Goal: Information Seeking & Learning: Learn about a topic

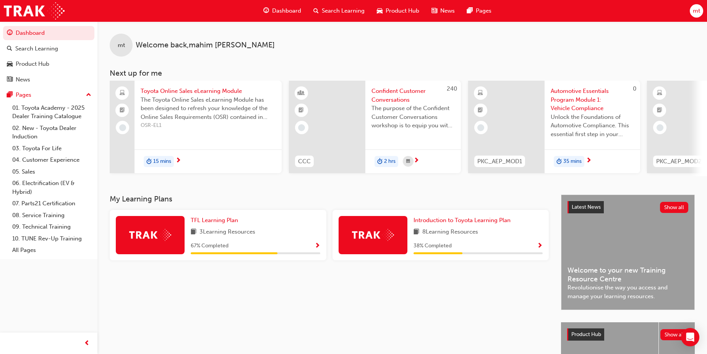
click at [319, 10] on div "Search Learning" at bounding box center [338, 11] width 63 height 16
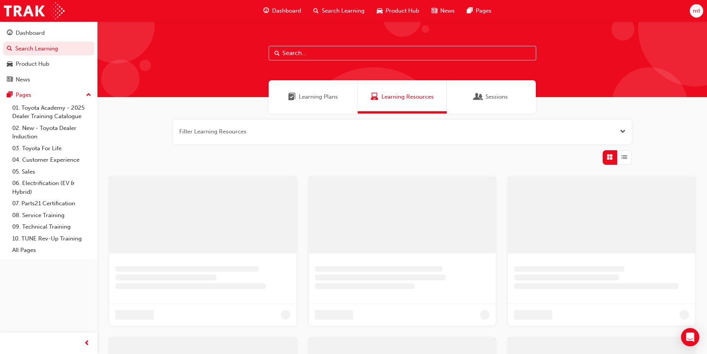
click at [362, 54] on input "text" at bounding box center [403, 53] width 268 height 15
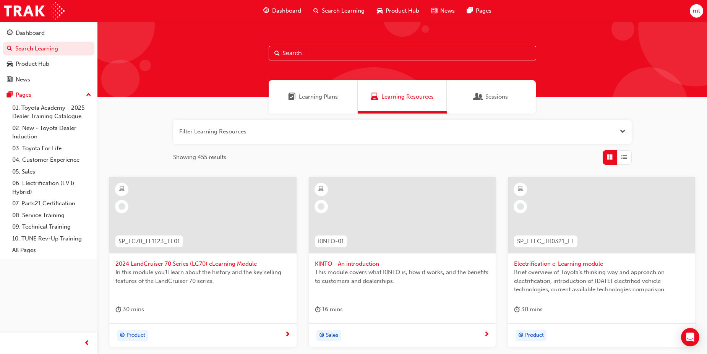
click at [333, 51] on input "text" at bounding box center [403, 53] width 268 height 15
paste input "SPK9102"
type input "SPK9102"
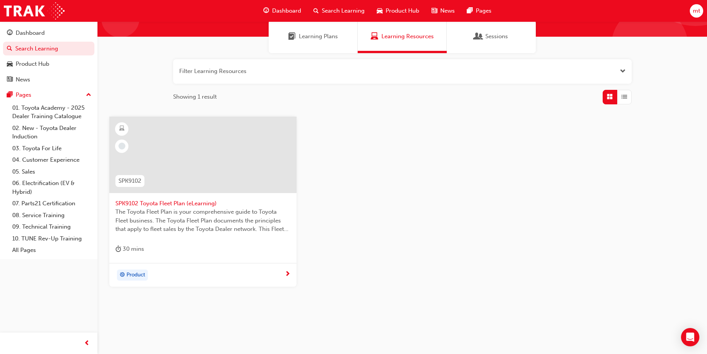
scroll to position [67, 0]
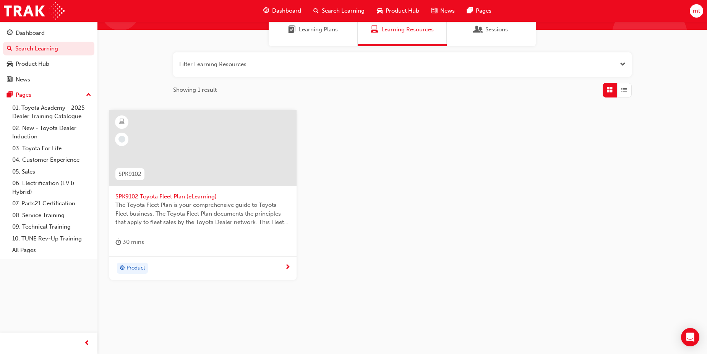
click at [287, 265] on span "next-icon" at bounding box center [288, 267] width 6 height 7
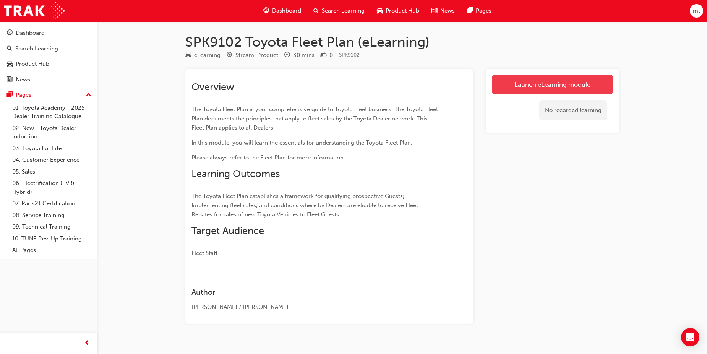
click at [565, 85] on link "Launch eLearning module" at bounding box center [553, 84] width 122 height 19
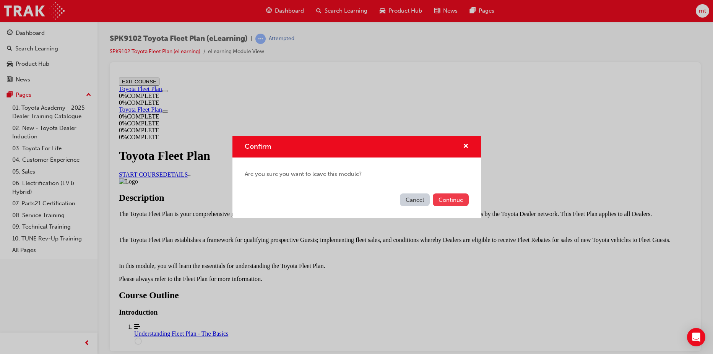
click at [468, 198] on button "Continue" at bounding box center [451, 199] width 36 height 13
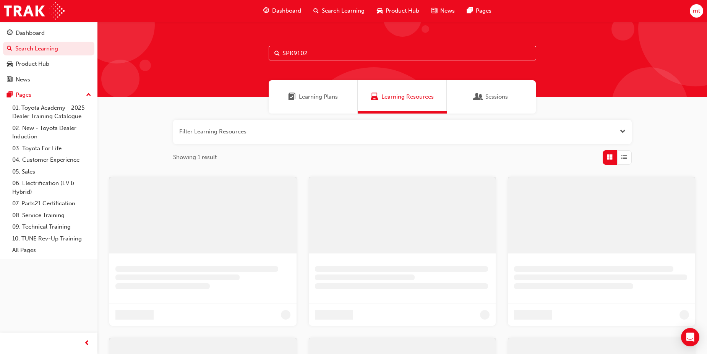
scroll to position [67, 0]
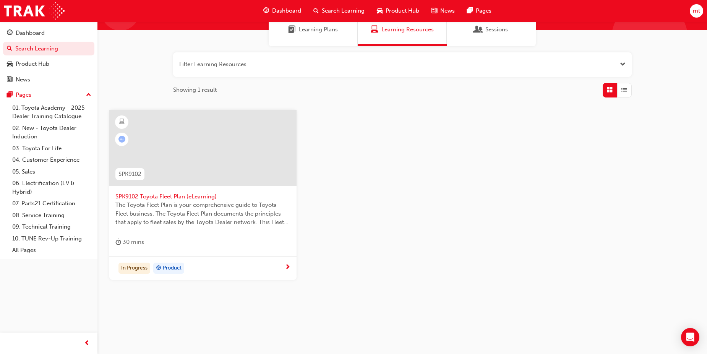
click at [263, 63] on button "button" at bounding box center [402, 64] width 459 height 24
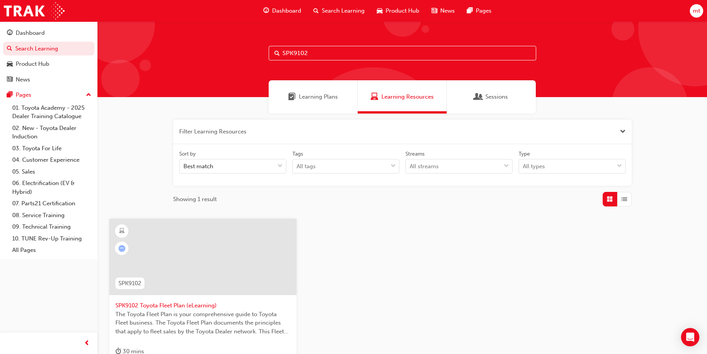
click at [309, 52] on input "SPK9102" at bounding box center [403, 53] width 268 height 15
type input "SPK9103"
